Goal: Task Accomplishment & Management: Complete application form

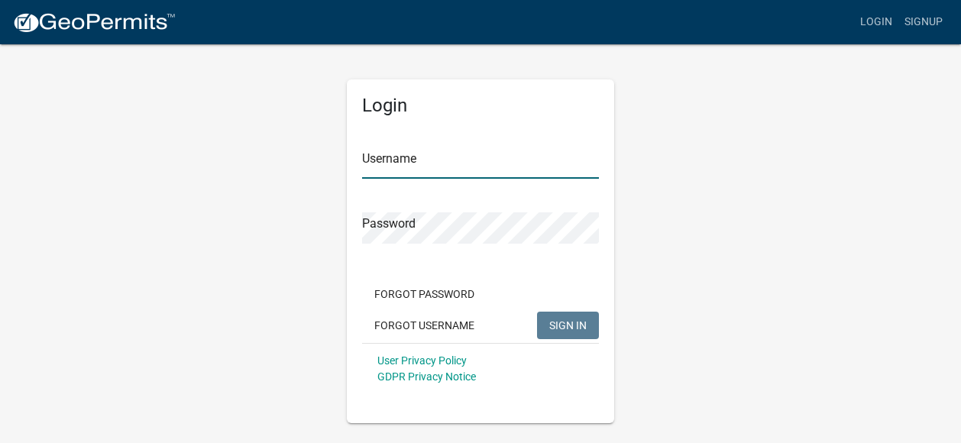
click at [394, 161] on input "Username" at bounding box center [480, 162] width 237 height 31
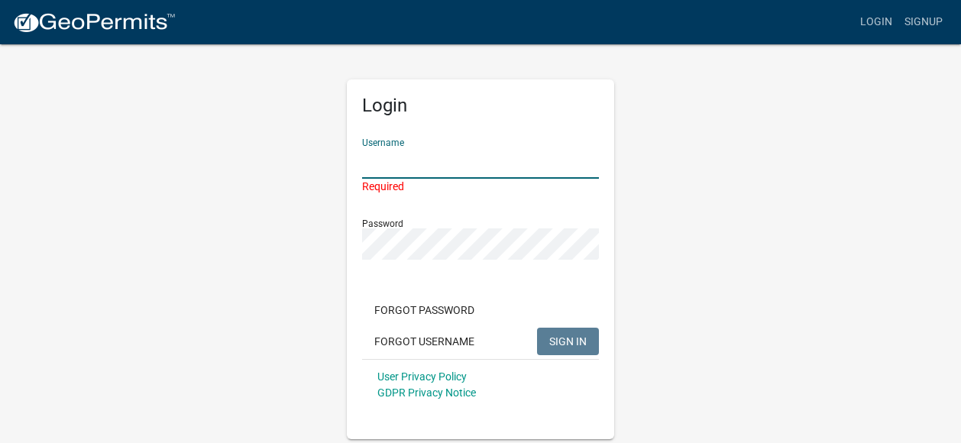
click at [400, 166] on input "Username" at bounding box center [480, 162] width 237 height 31
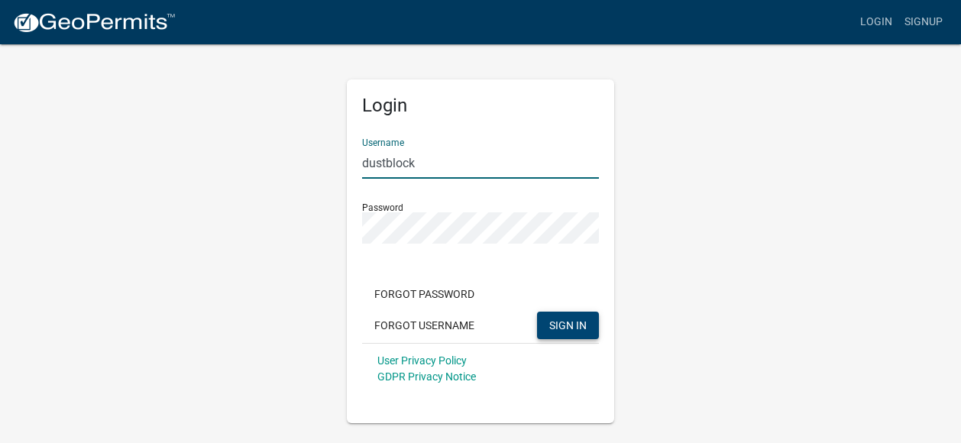
type input "dustblock"
click at [549, 323] on span "SIGN IN" at bounding box center [567, 325] width 37 height 12
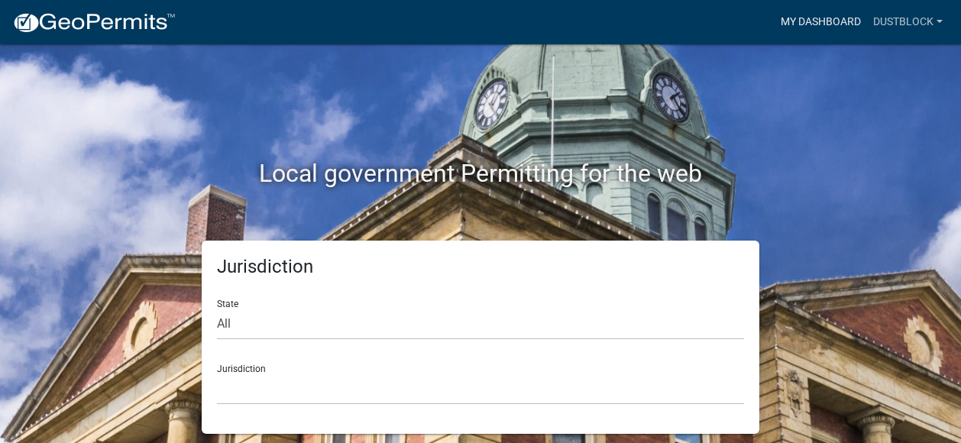
click at [849, 24] on link "My Dashboard" at bounding box center [821, 22] width 92 height 29
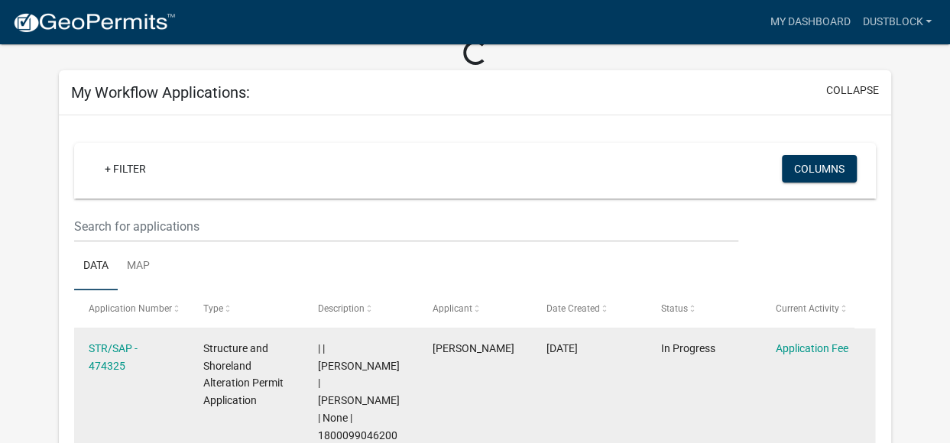
scroll to position [153, 0]
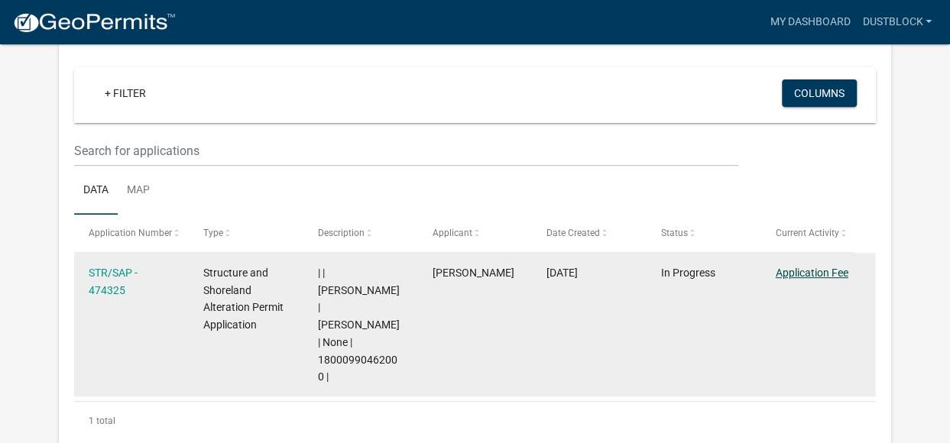
click at [787, 273] on link "Application Fee" at bounding box center [811, 273] width 73 height 12
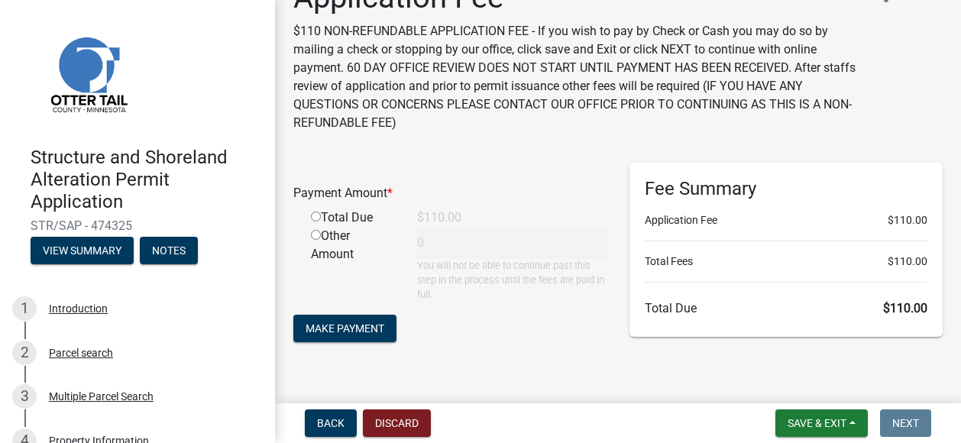
scroll to position [60, 0]
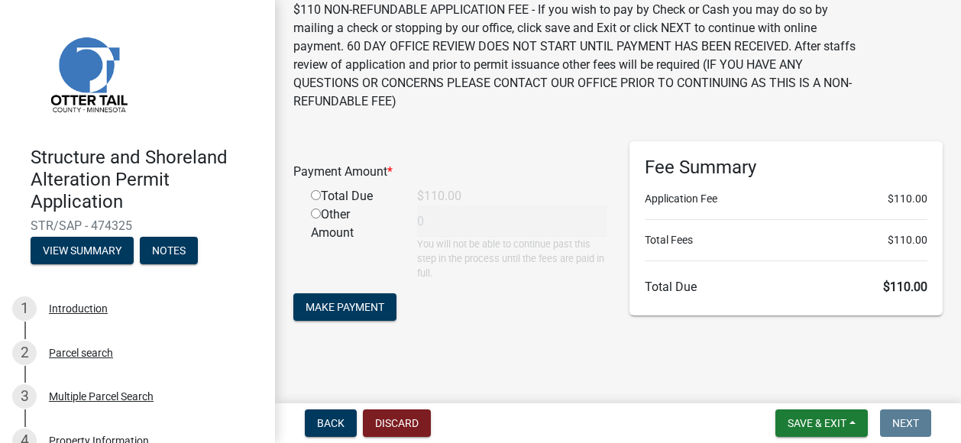
click at [316, 198] on input "radio" at bounding box center [316, 195] width 10 height 10
radio input "true"
type input "110"
click at [347, 303] on span "Make Payment" at bounding box center [345, 306] width 79 height 12
